Goal: Find specific page/section: Find specific page/section

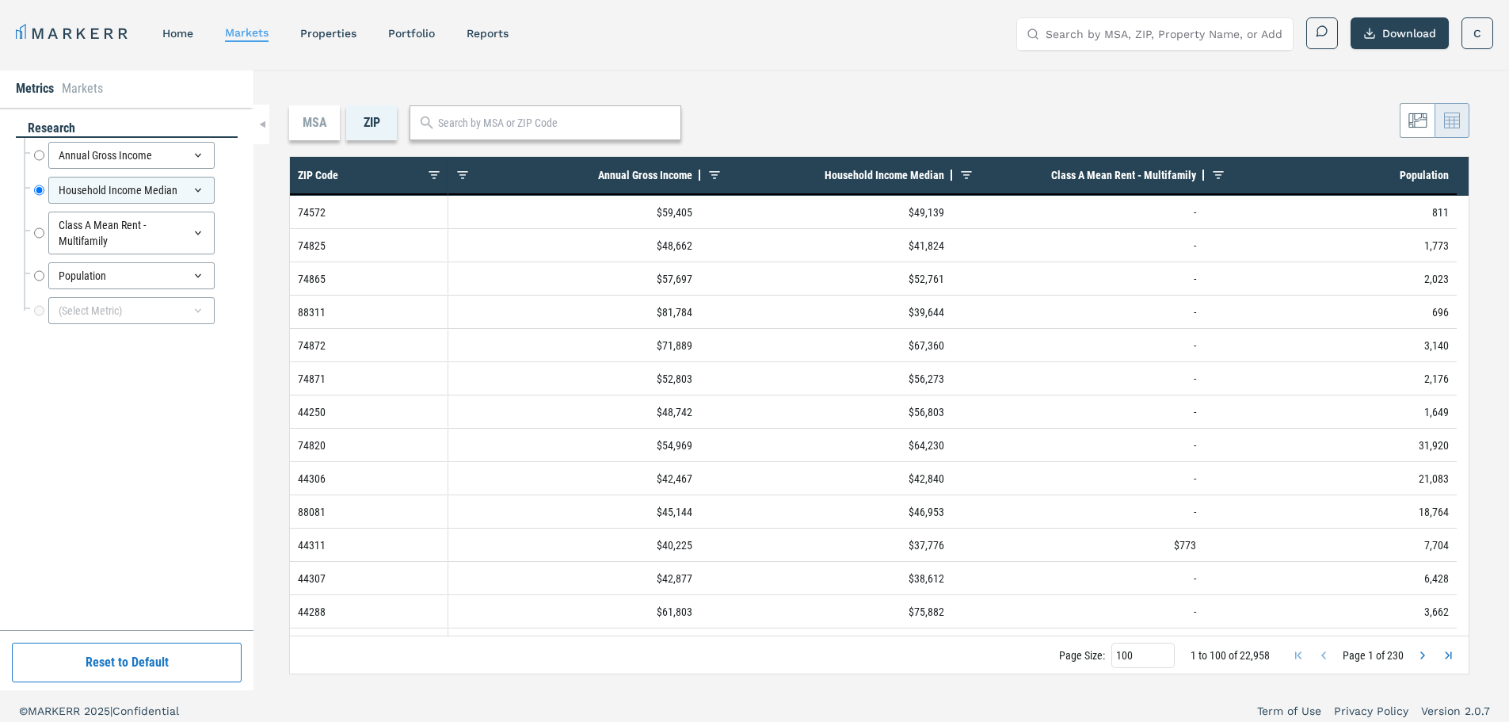
click at [435, 128] on icon at bounding box center [426, 122] width 17 height 17
click at [449, 124] on input "text" at bounding box center [555, 123] width 234 height 17
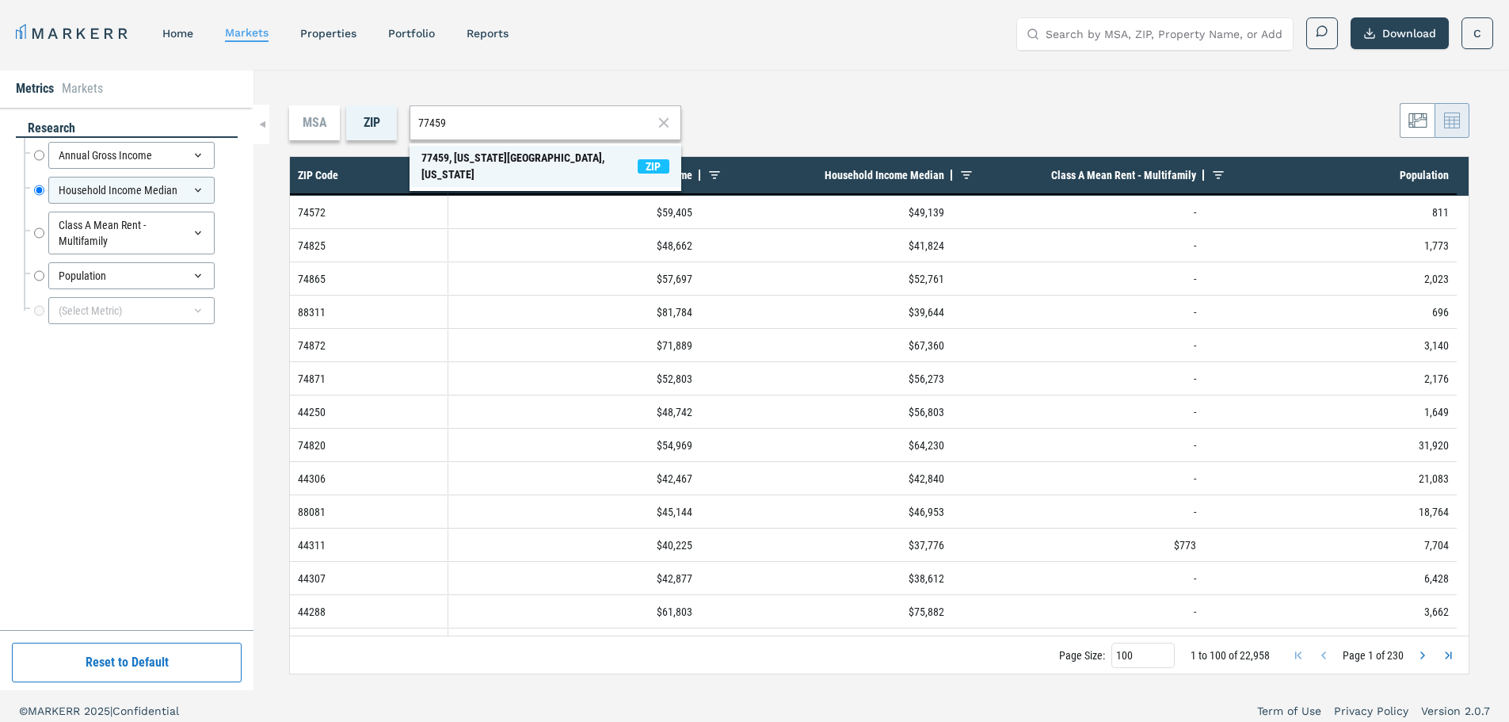
type input "77459"
click at [511, 159] on div "77459, [US_STATE][GEOGRAPHIC_DATA], [US_STATE]" at bounding box center [529, 166] width 216 height 33
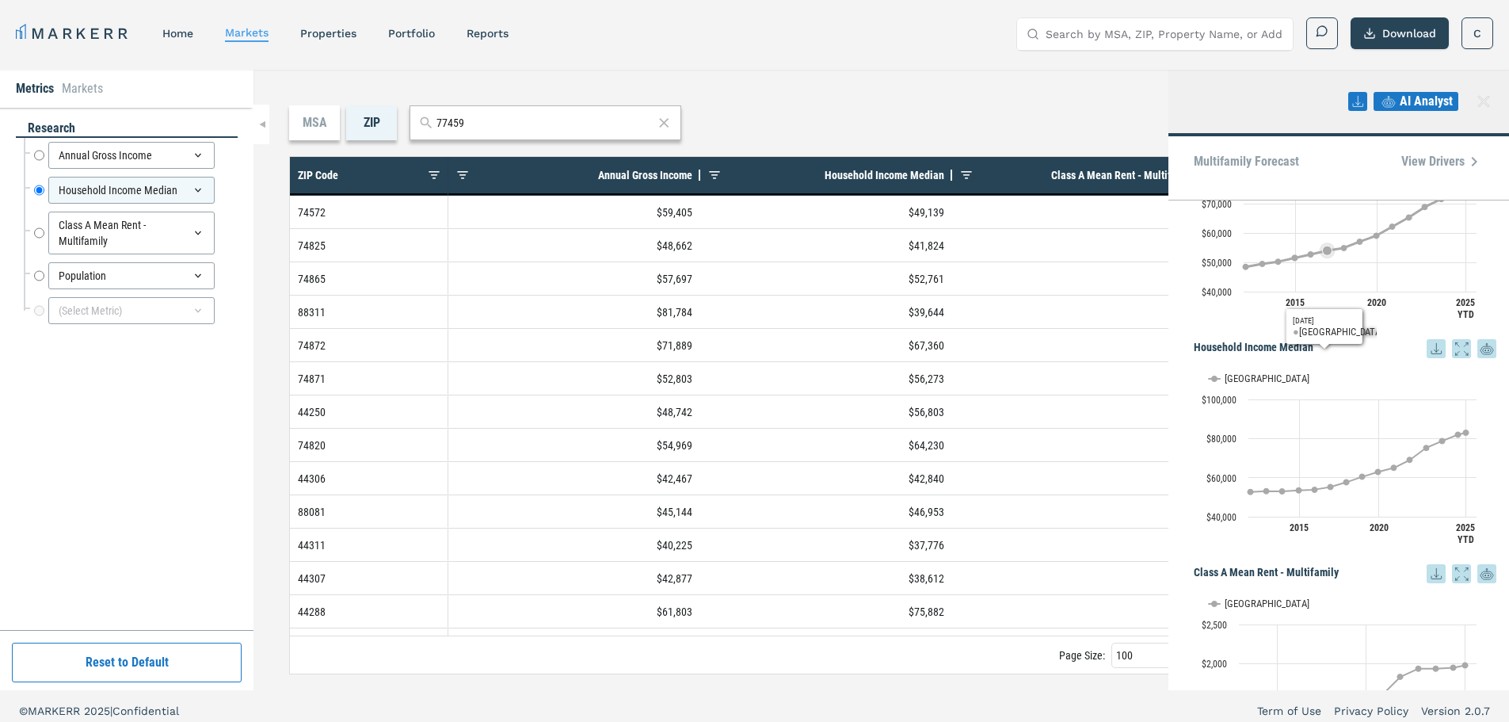
scroll to position [158, 0]
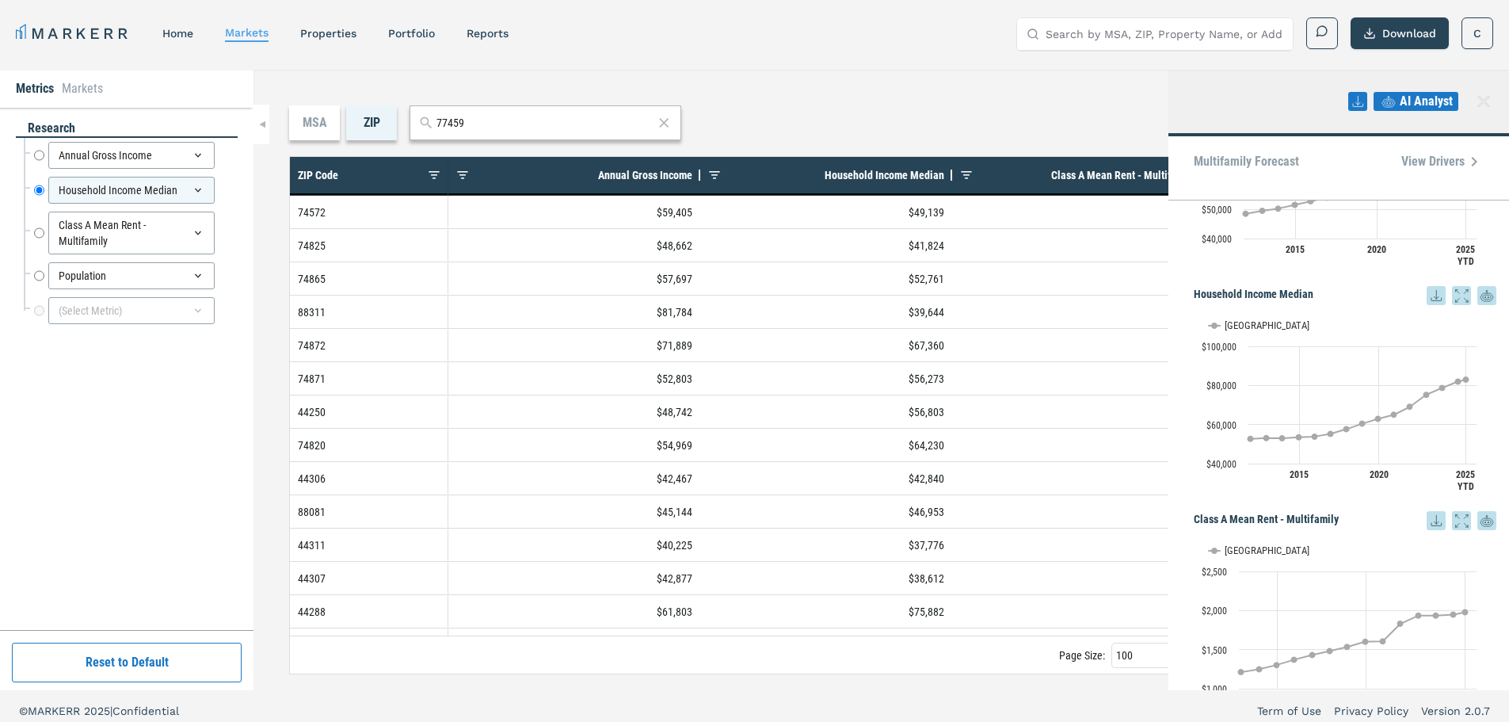
click at [1485, 101] on icon at bounding box center [1483, 101] width 11 height 11
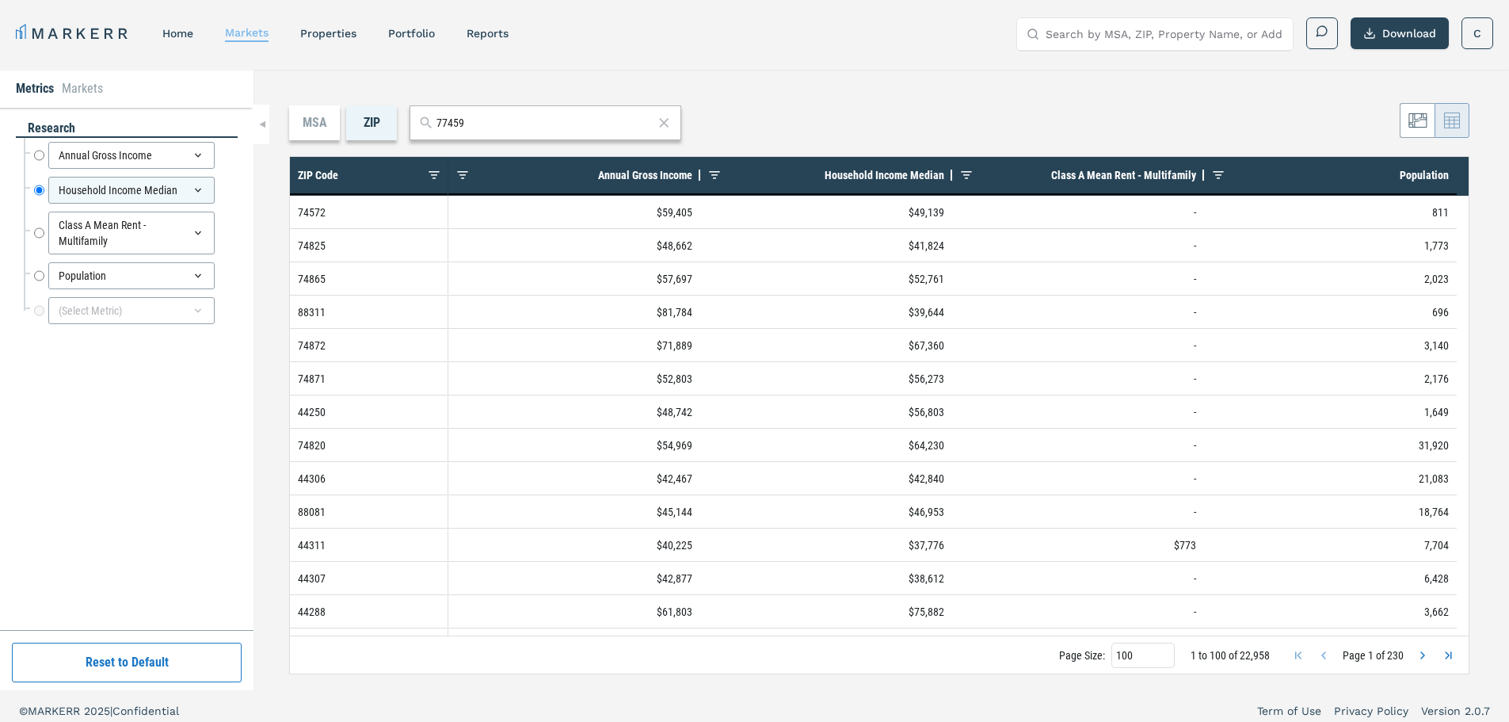
click at [247, 39] on div "markets" at bounding box center [247, 33] width 44 height 17
click at [1436, 122] on button at bounding box center [1451, 120] width 35 height 35
click at [1421, 124] on icon at bounding box center [1417, 120] width 19 height 19
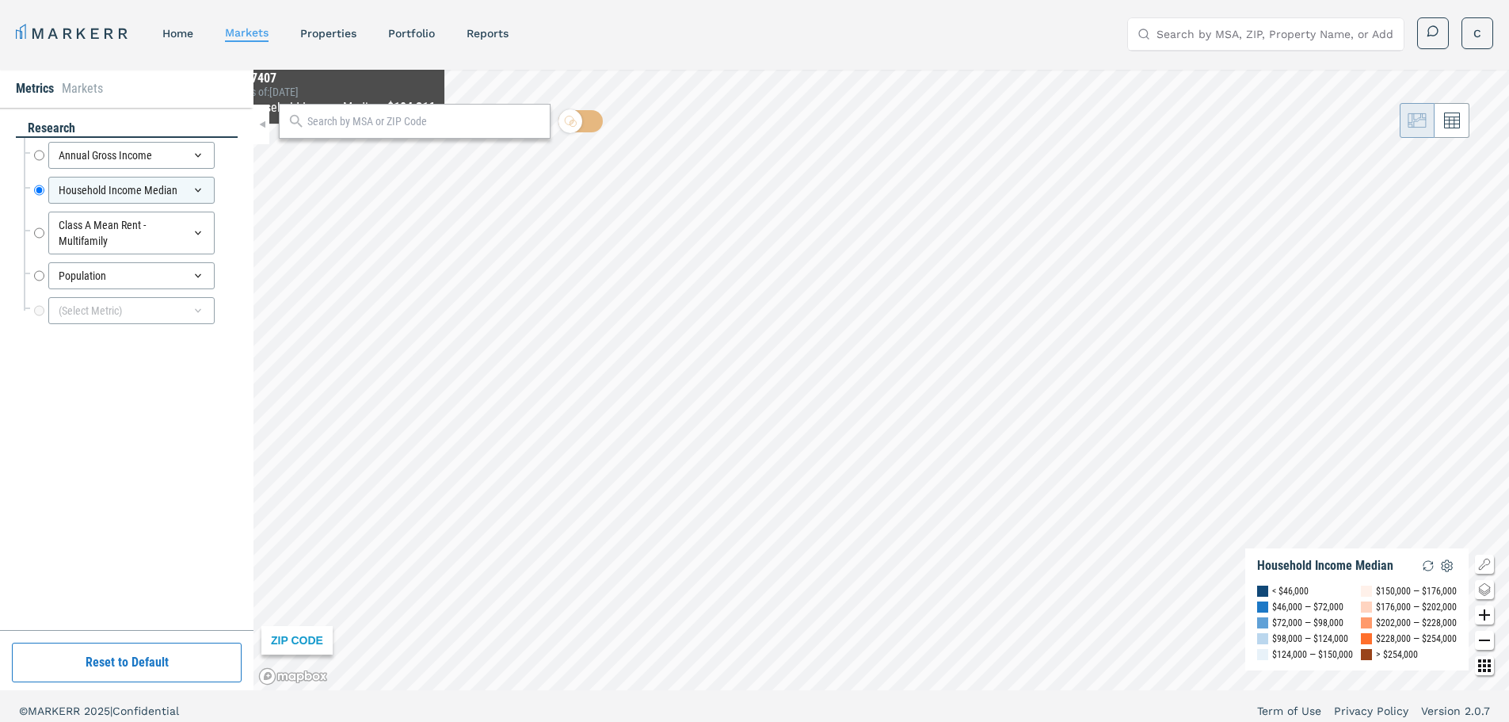
click at [335, 122] on input "text" at bounding box center [424, 121] width 234 height 17
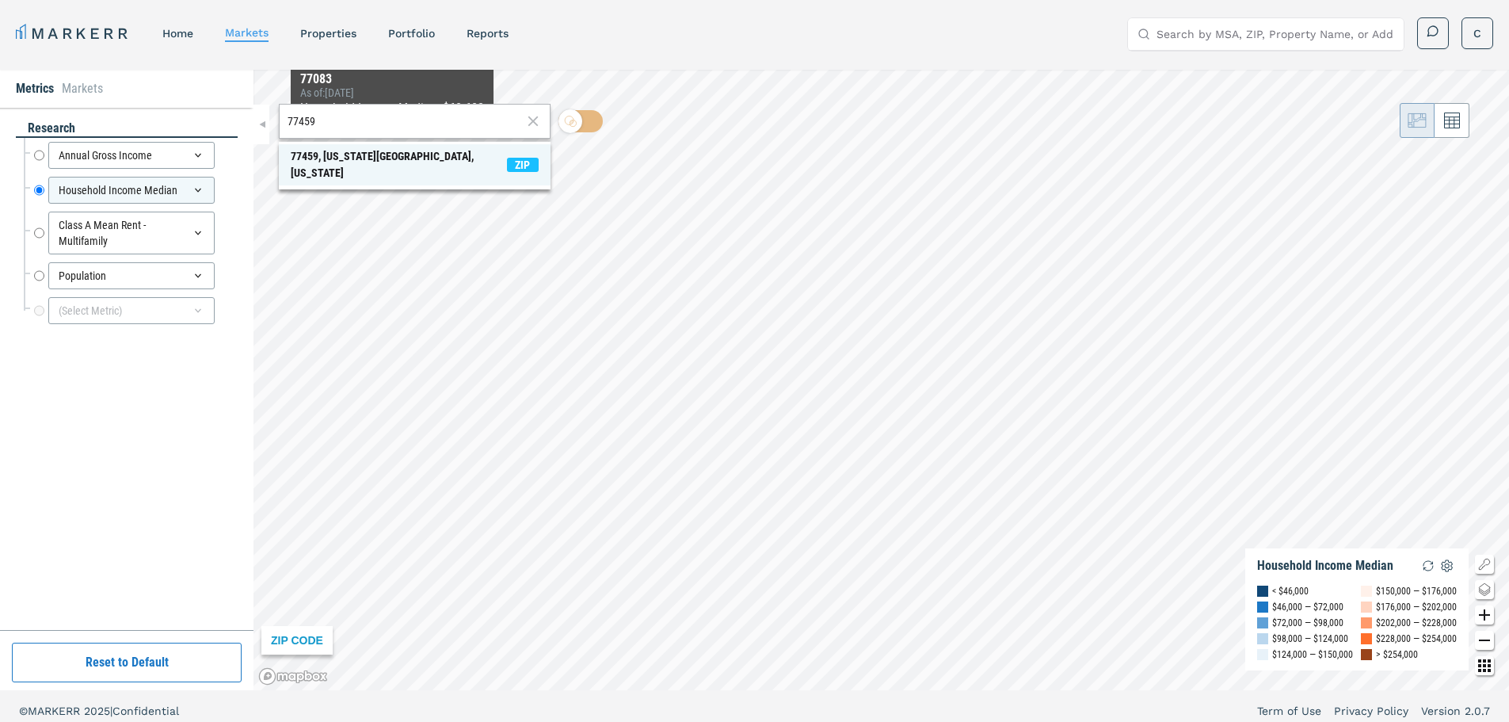
type input "77459"
click at [383, 159] on div "77459, [US_STATE][GEOGRAPHIC_DATA], [US_STATE]" at bounding box center [399, 164] width 216 height 33
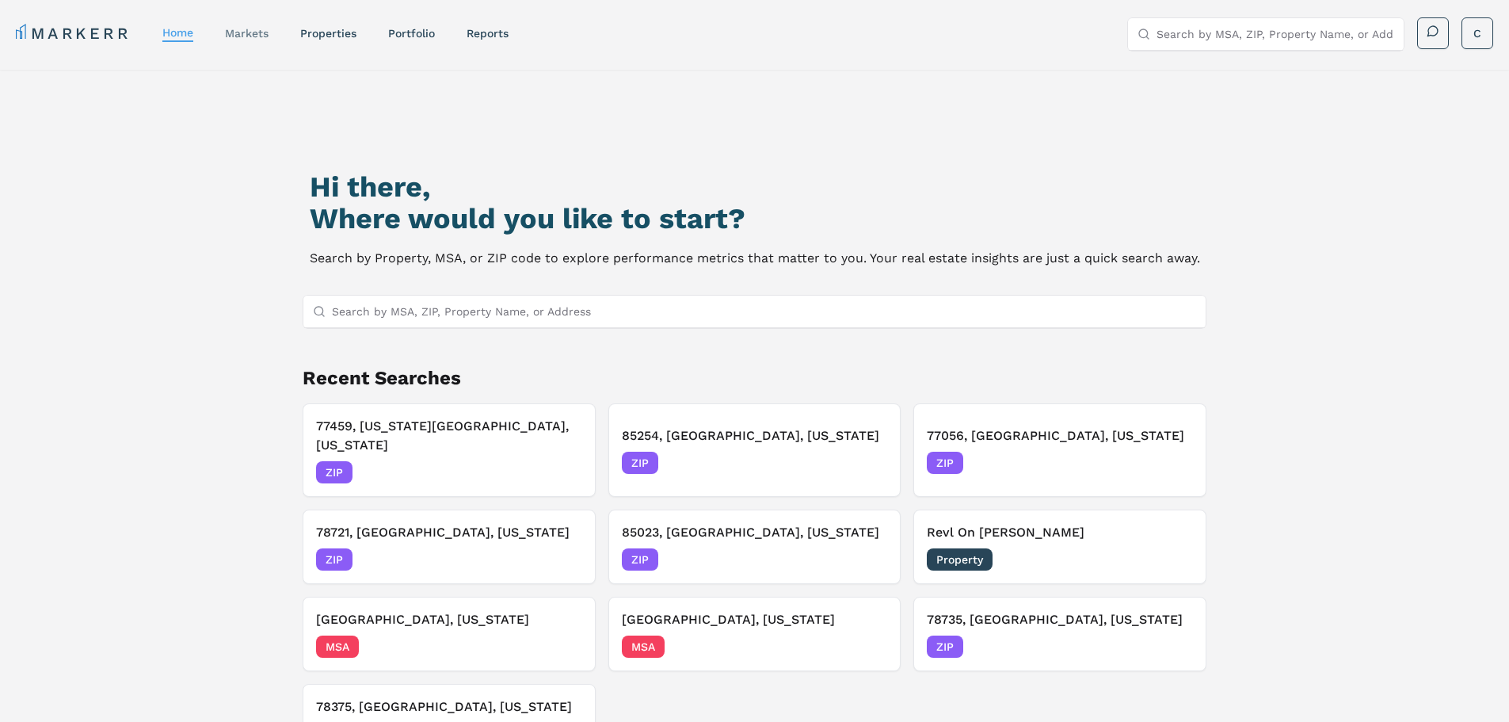
click at [249, 34] on link "markets" at bounding box center [247, 33] width 44 height 13
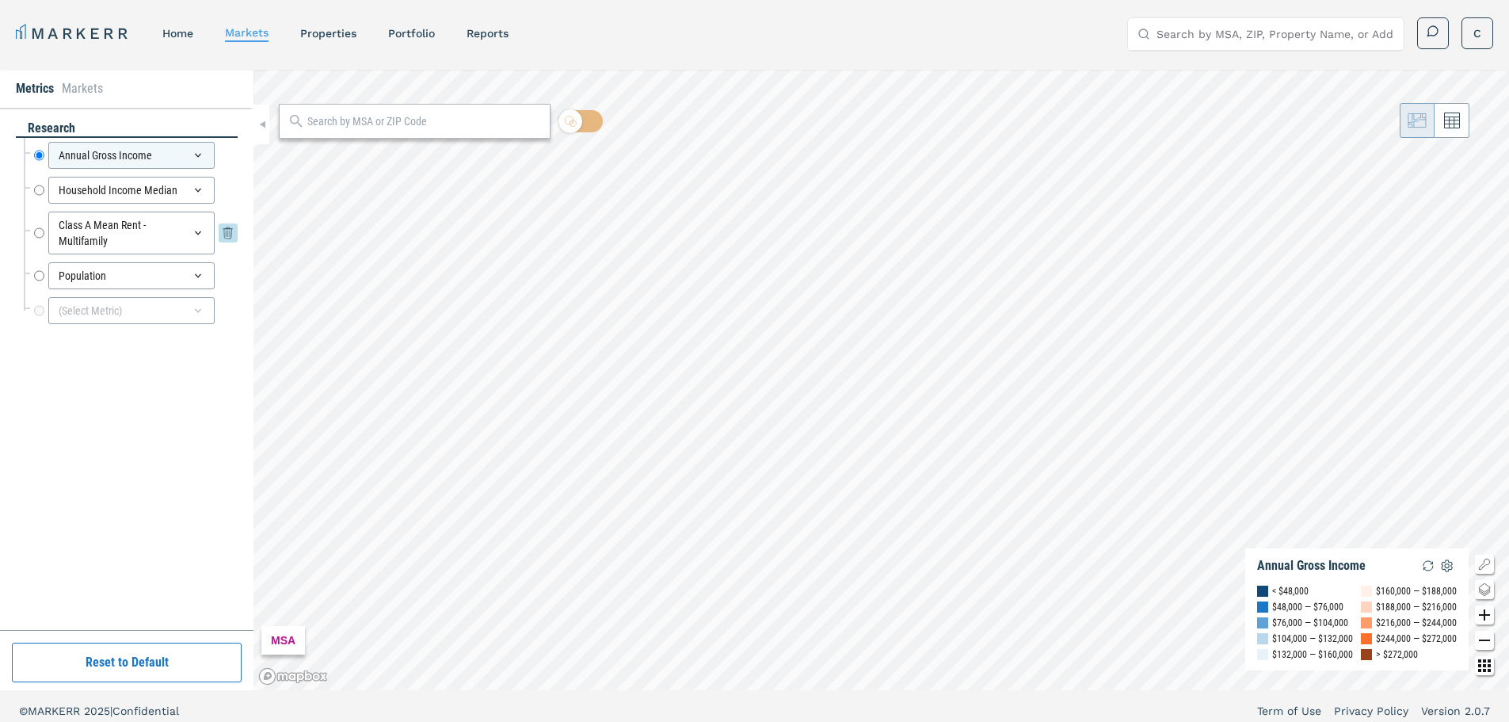
click at [196, 235] on icon at bounding box center [198, 233] width 13 height 13
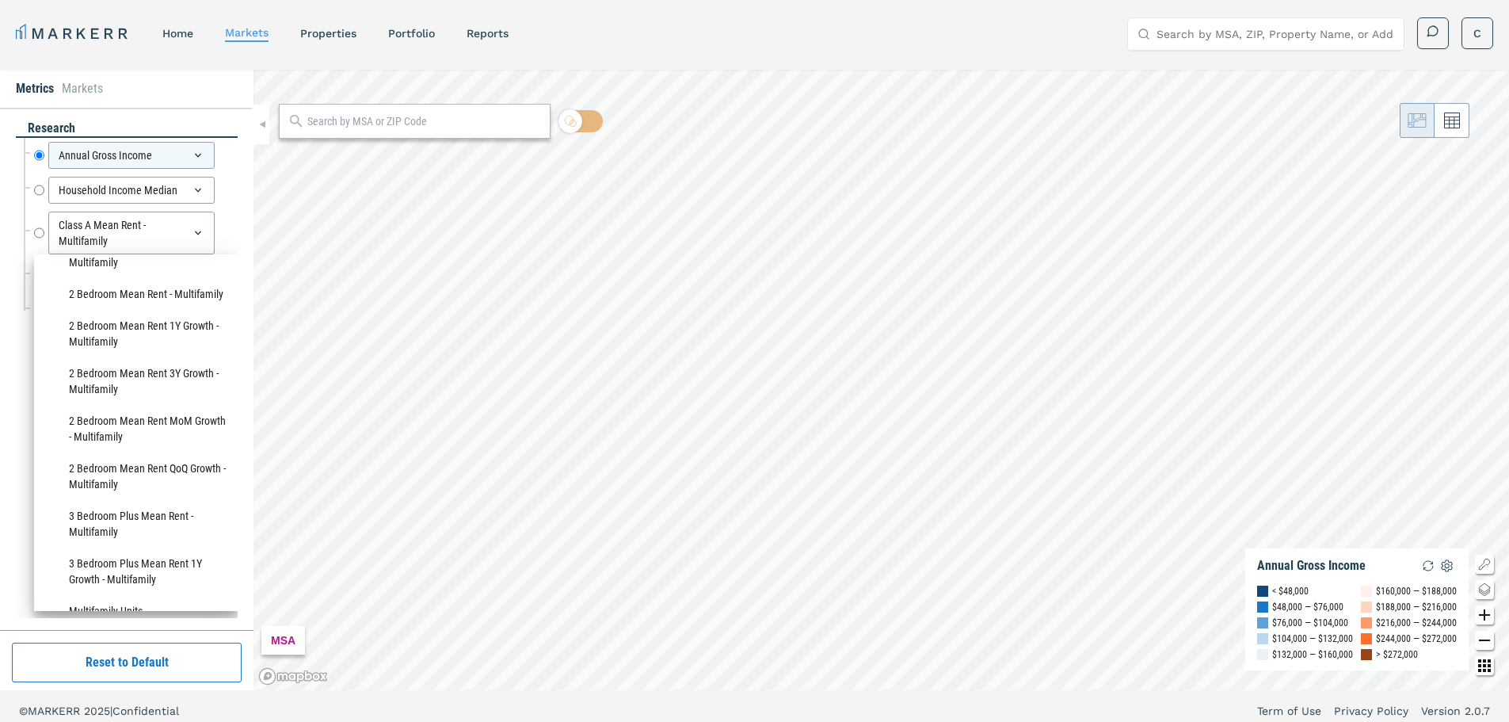
scroll to position [1505, 0]
